Goal: Transaction & Acquisition: Purchase product/service

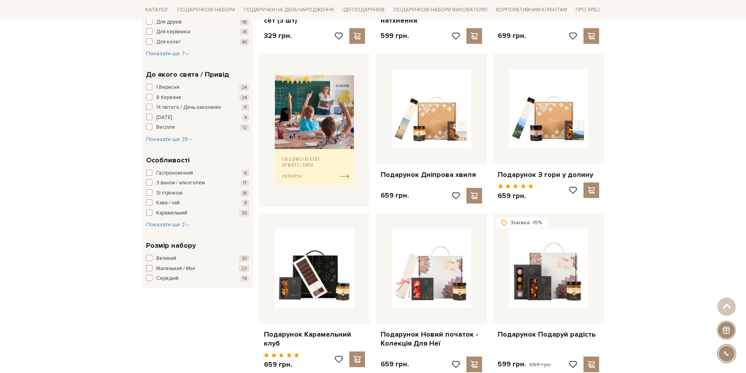
scroll to position [274, 0]
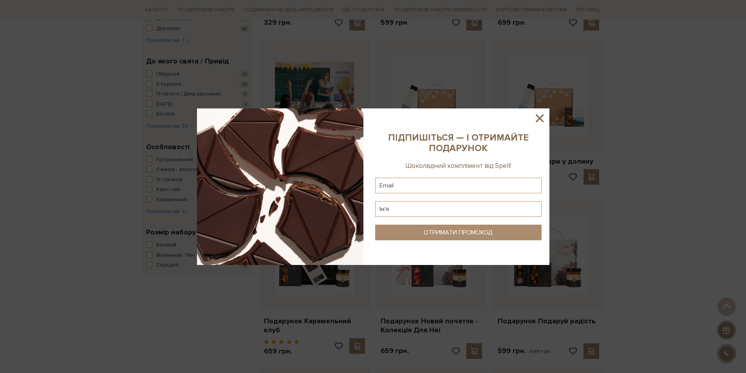
click at [542, 119] on icon at bounding box center [539, 118] width 13 height 13
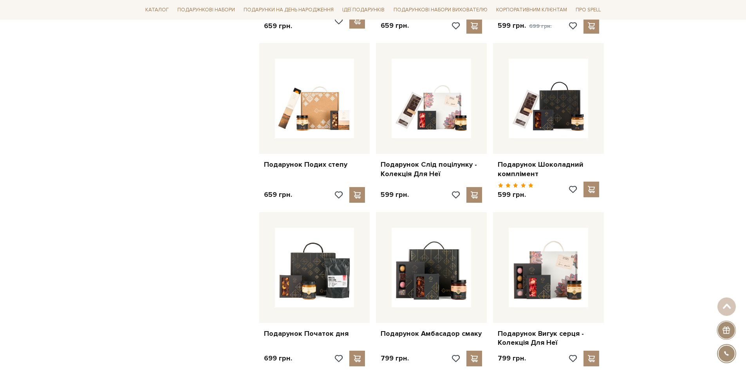
scroll to position [627, 0]
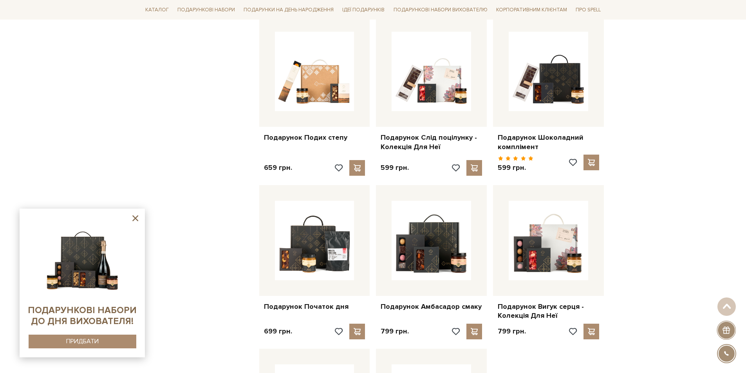
click at [135, 218] on icon at bounding box center [135, 218] width 6 height 6
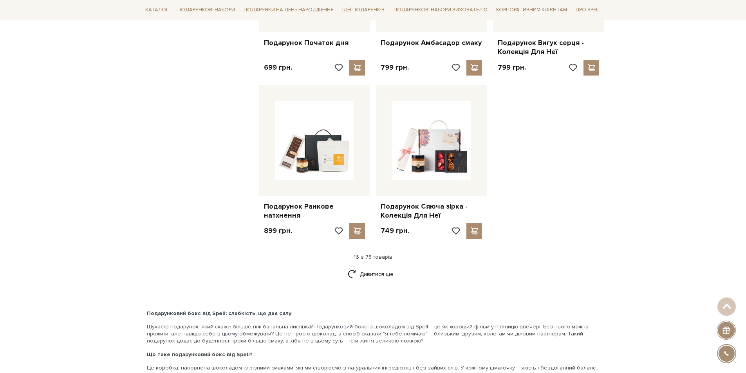
scroll to position [901, 0]
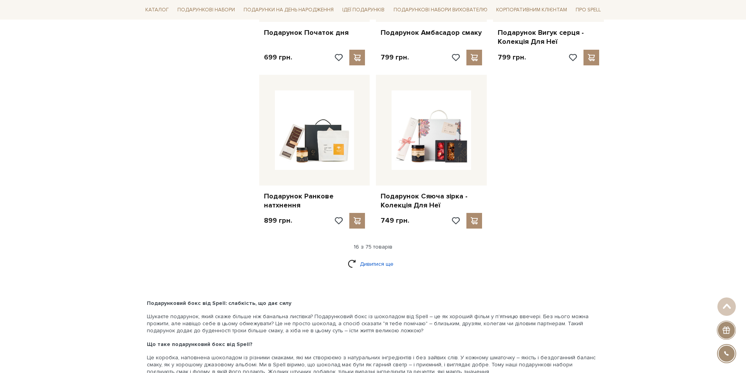
click at [379, 258] on link "Дивитися ще" at bounding box center [373, 264] width 51 height 14
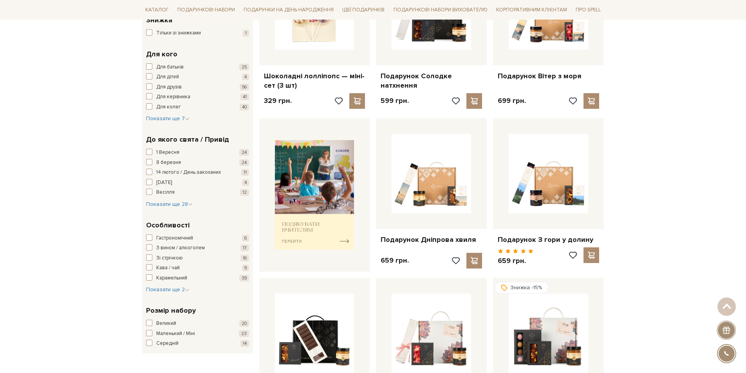
scroll to position [0, 0]
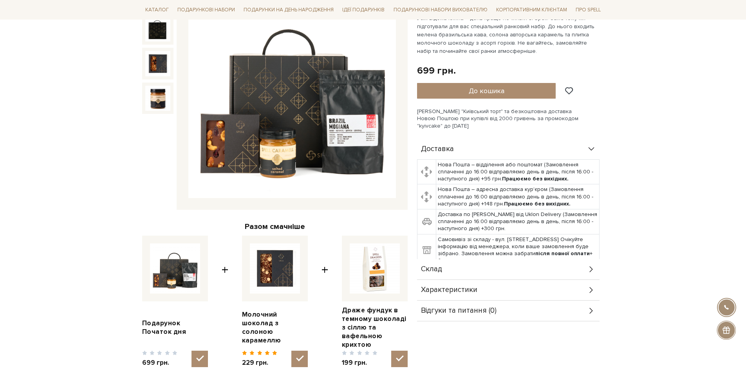
scroll to position [196, 0]
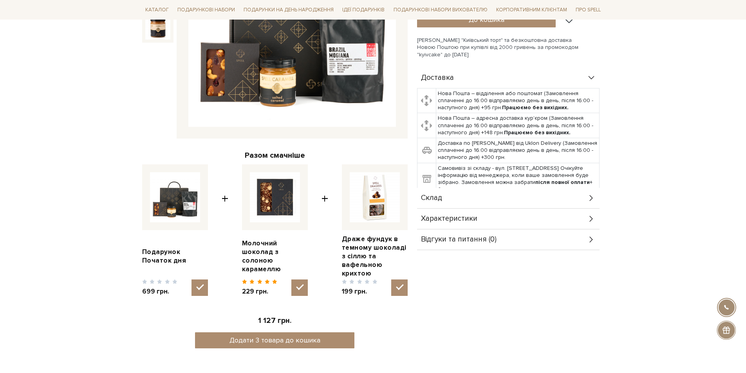
click at [589, 197] on icon at bounding box center [591, 198] width 9 height 9
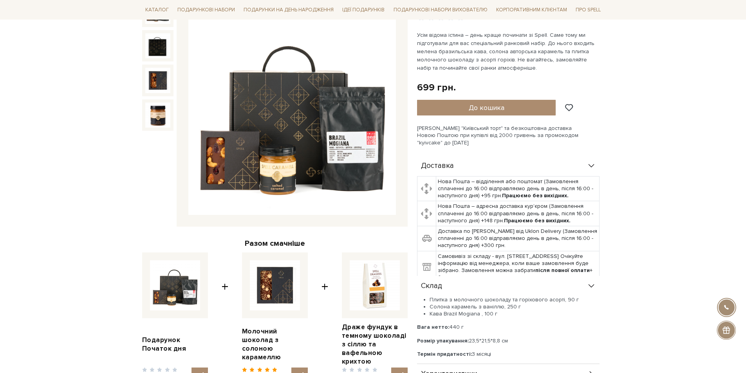
scroll to position [78, 0]
